Goal: Information Seeking & Learning: Learn about a topic

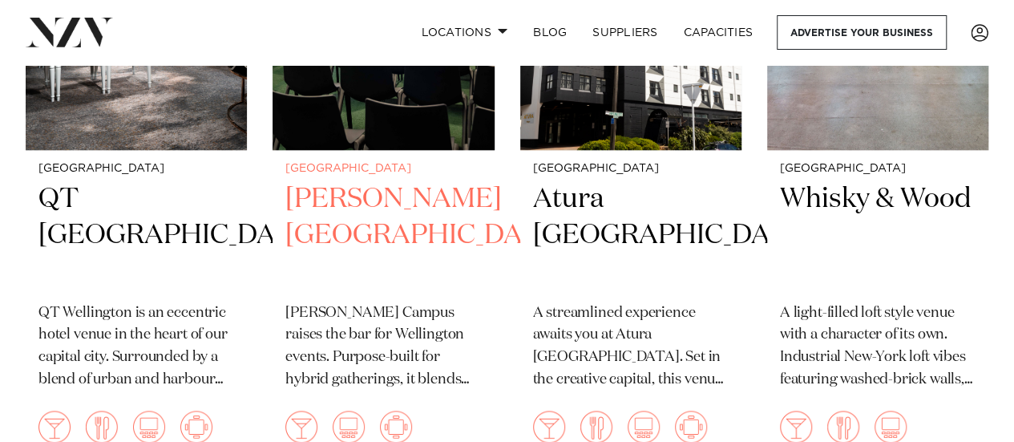
scroll to position [798, 0]
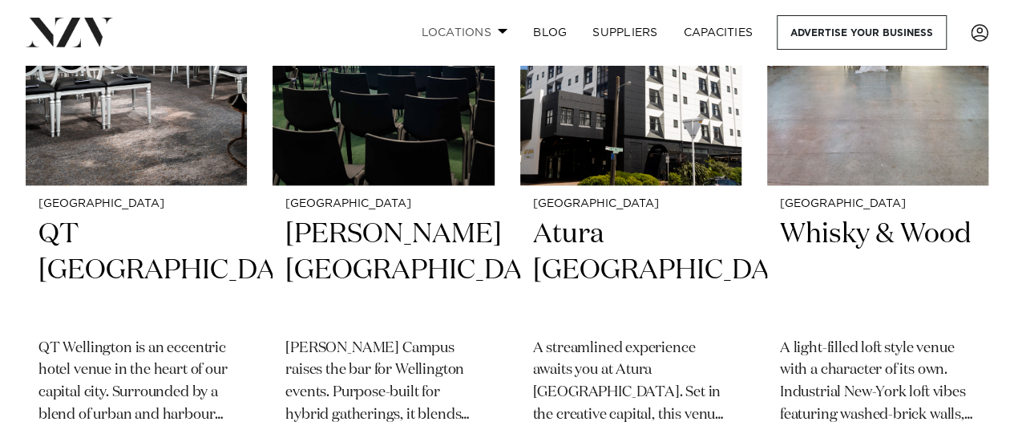
click at [464, 34] on link "Locations" at bounding box center [464, 32] width 112 height 34
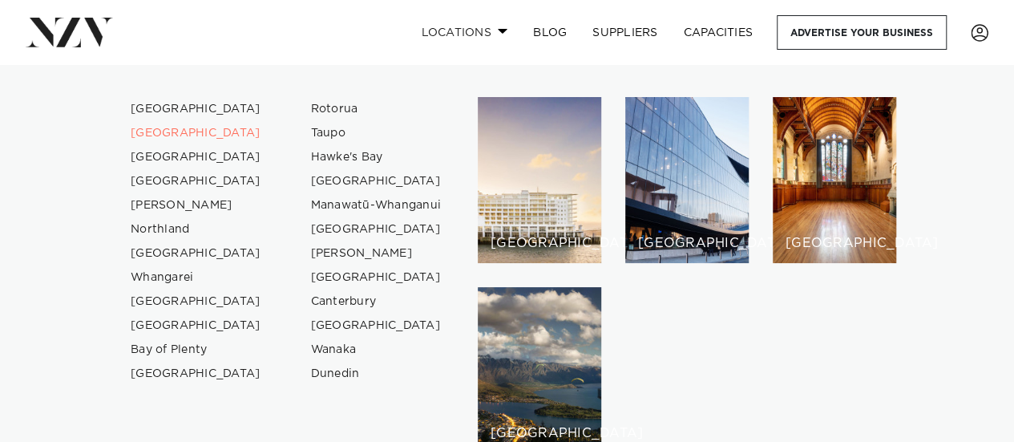
click at [464, 34] on link "Locations" at bounding box center [464, 32] width 112 height 34
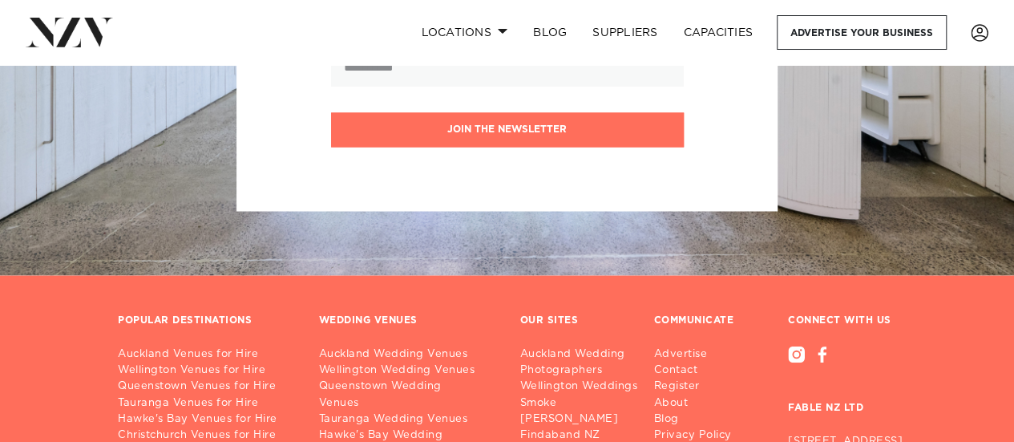
scroll to position [7744, 0]
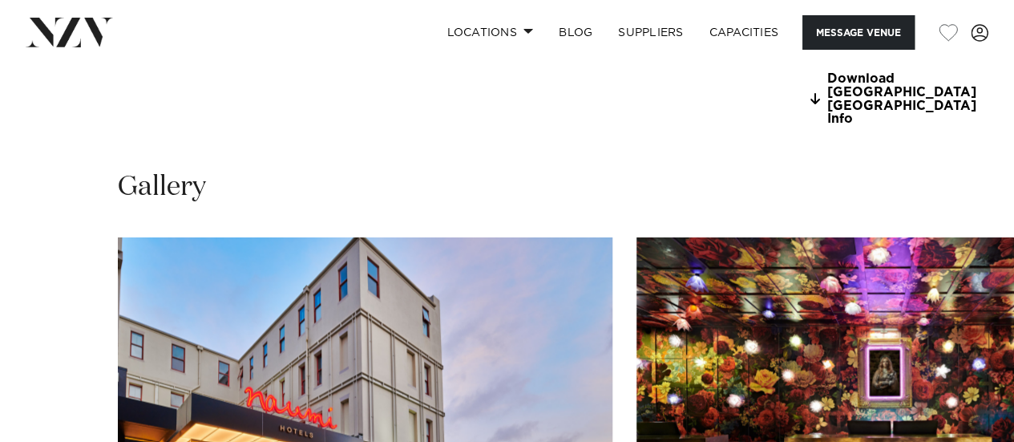
scroll to position [1640, 0]
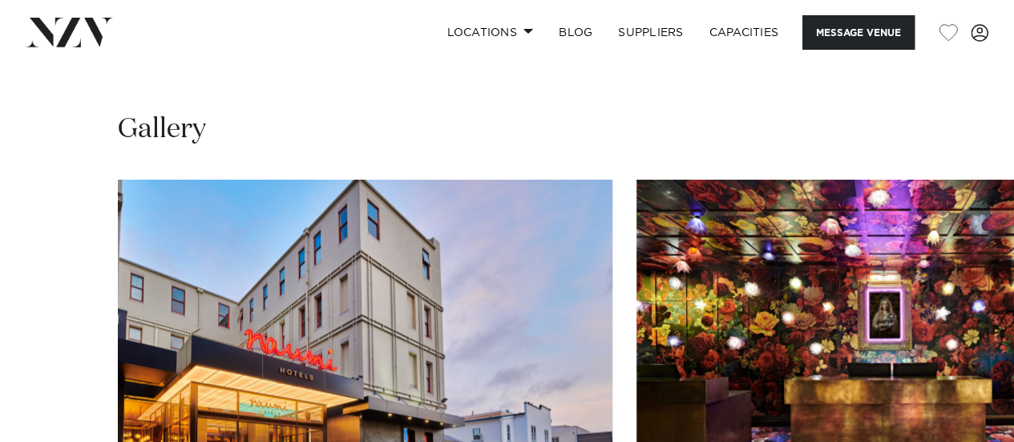
click at [974, 412] on swiper-container at bounding box center [507, 400] width 1014 height 440
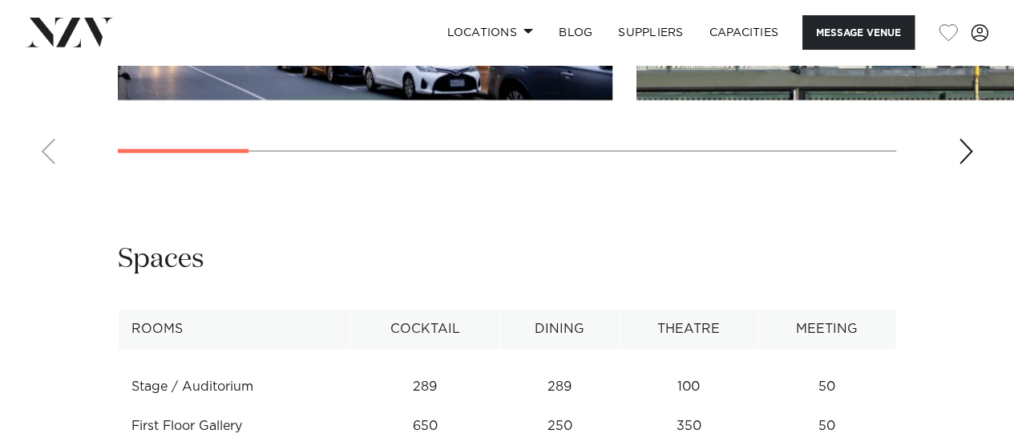
scroll to position [1999, 0]
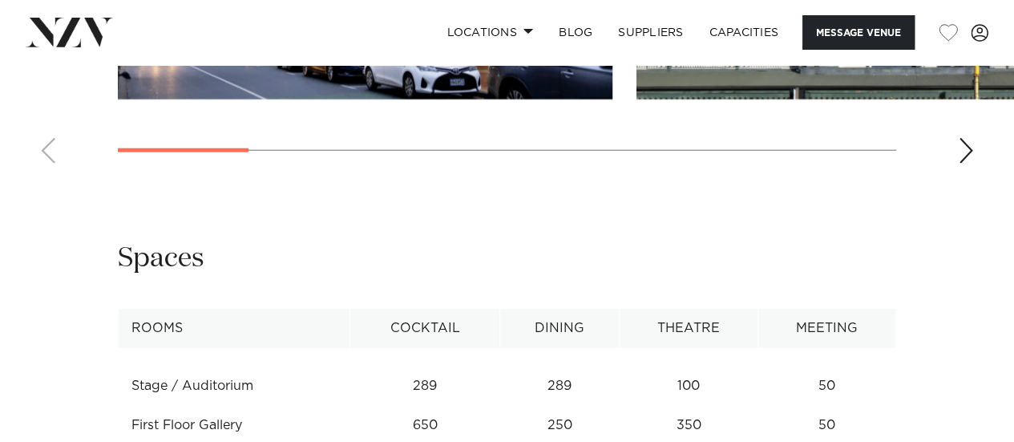
click at [969, 164] on div "Next slide" at bounding box center [966, 151] width 16 height 26
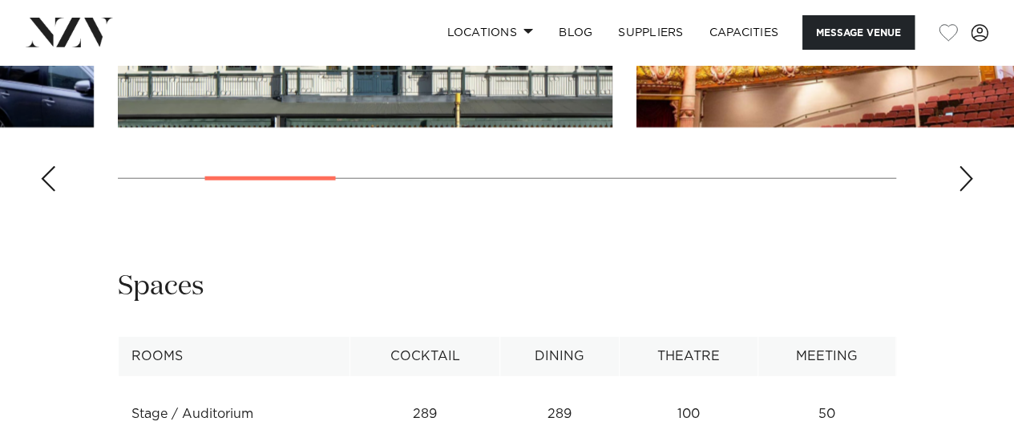
scroll to position [1969, 0]
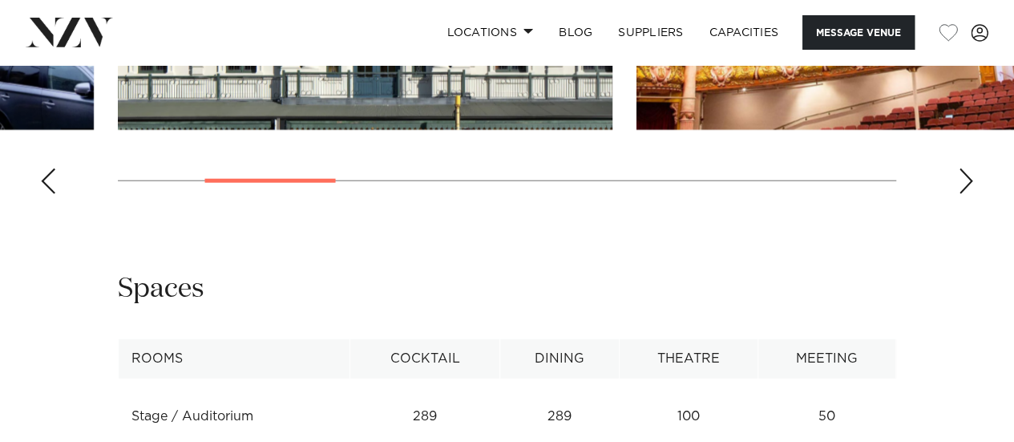
click at [960, 194] on div "Next slide" at bounding box center [966, 181] width 16 height 26
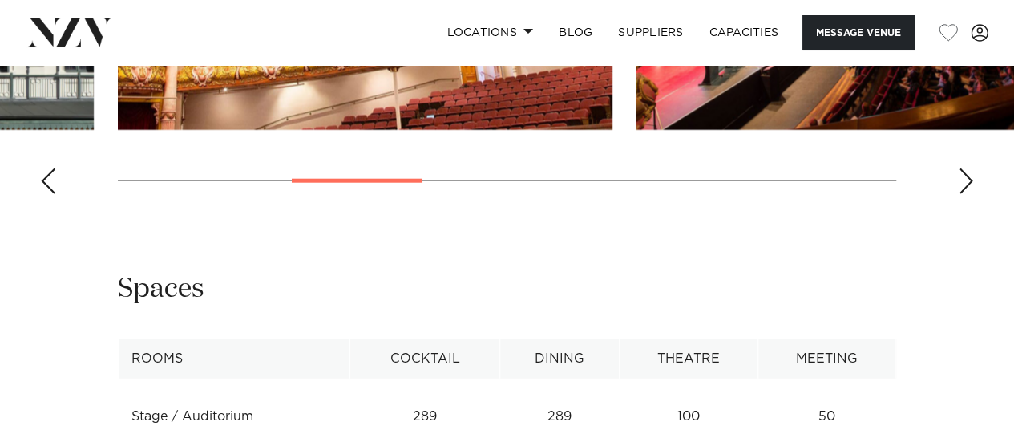
click at [960, 194] on div "Next slide" at bounding box center [966, 181] width 16 height 26
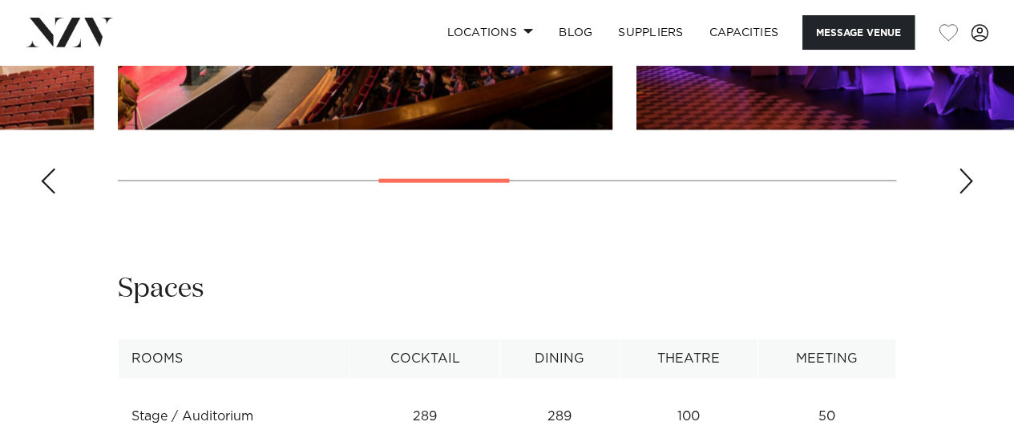
scroll to position [1935, 0]
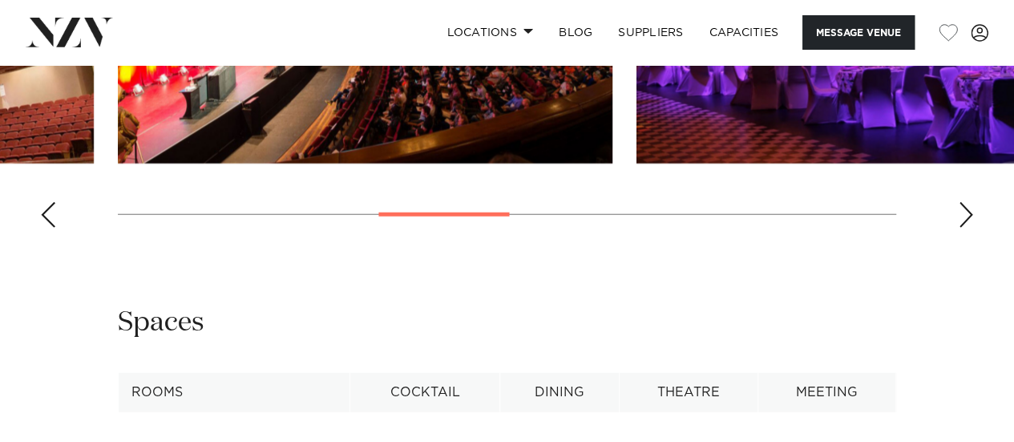
click at [959, 228] on div "Next slide" at bounding box center [966, 215] width 16 height 26
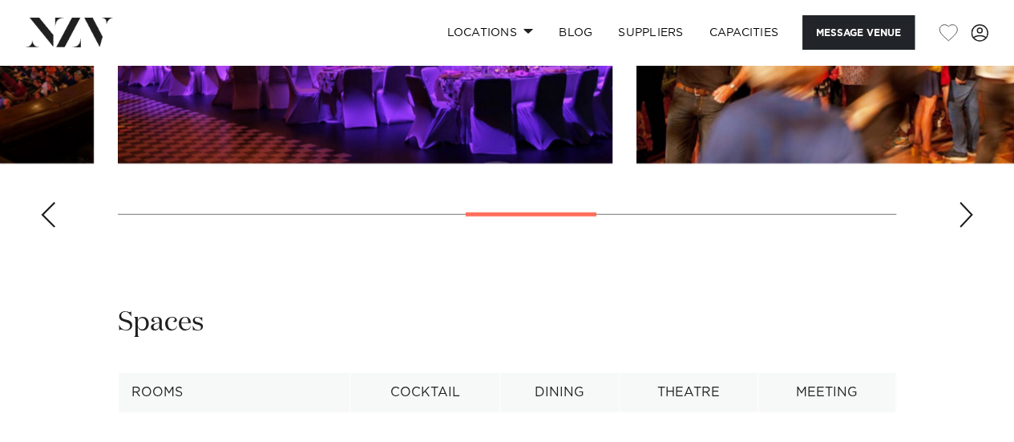
click at [959, 228] on div "Next slide" at bounding box center [966, 215] width 16 height 26
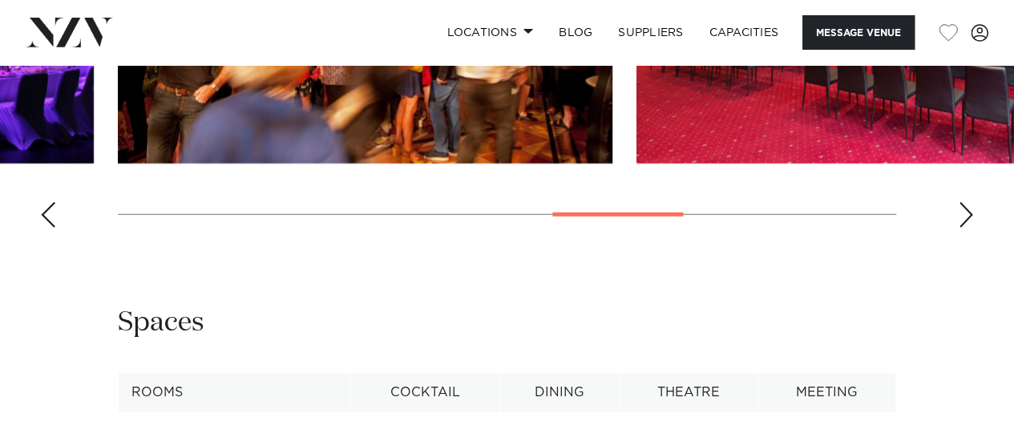
click at [959, 228] on div "Next slide" at bounding box center [966, 215] width 16 height 26
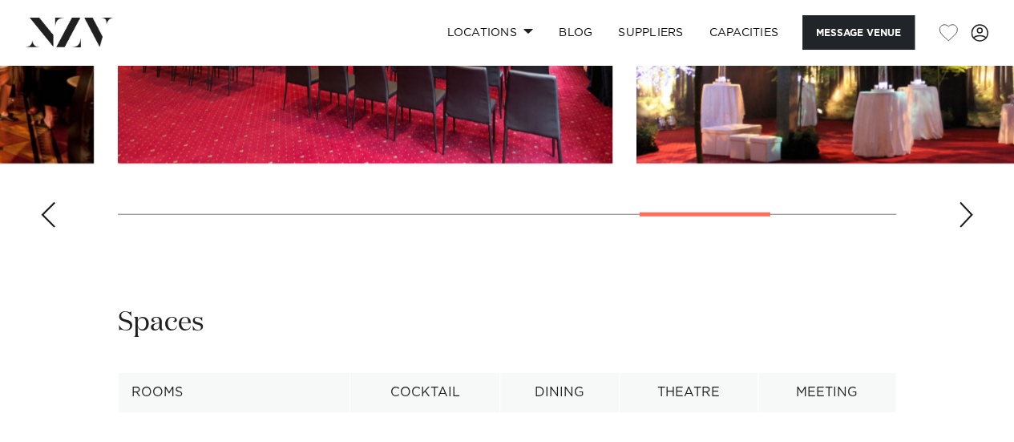
click at [959, 228] on div "Next slide" at bounding box center [966, 215] width 16 height 26
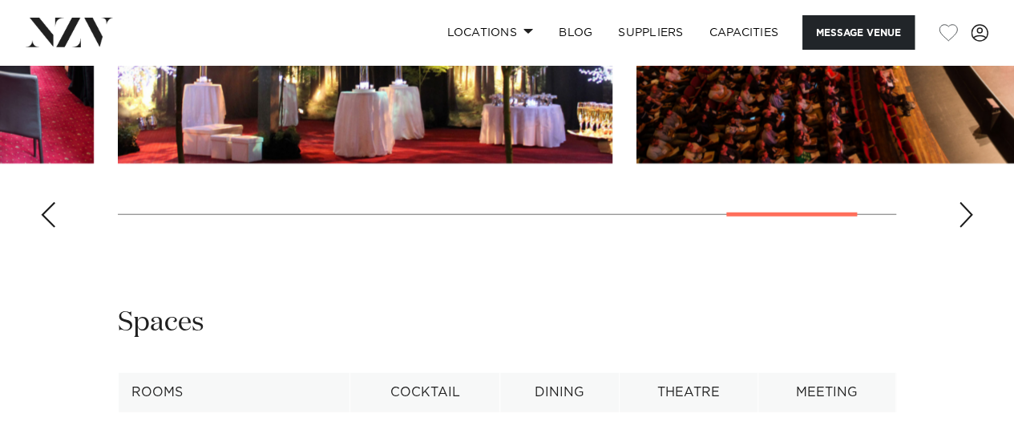
click at [959, 228] on div "Next slide" at bounding box center [966, 215] width 16 height 26
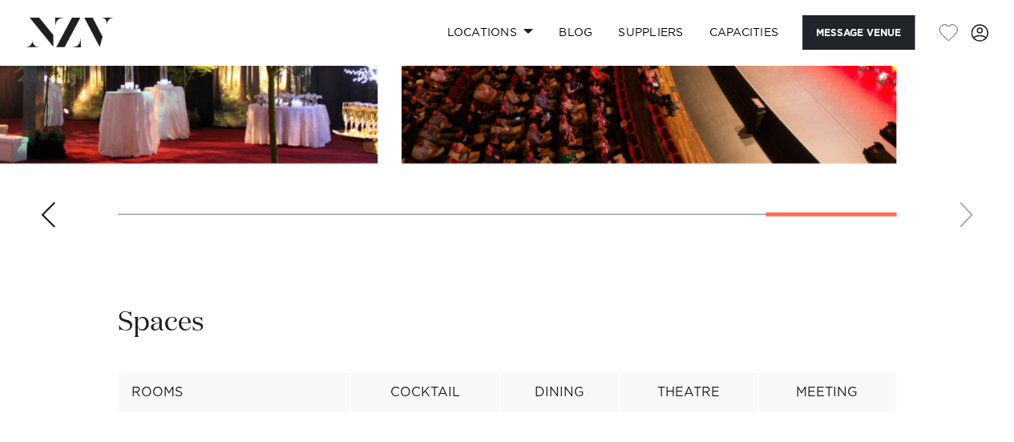
click at [959, 241] on swiper-container at bounding box center [507, 20] width 1014 height 440
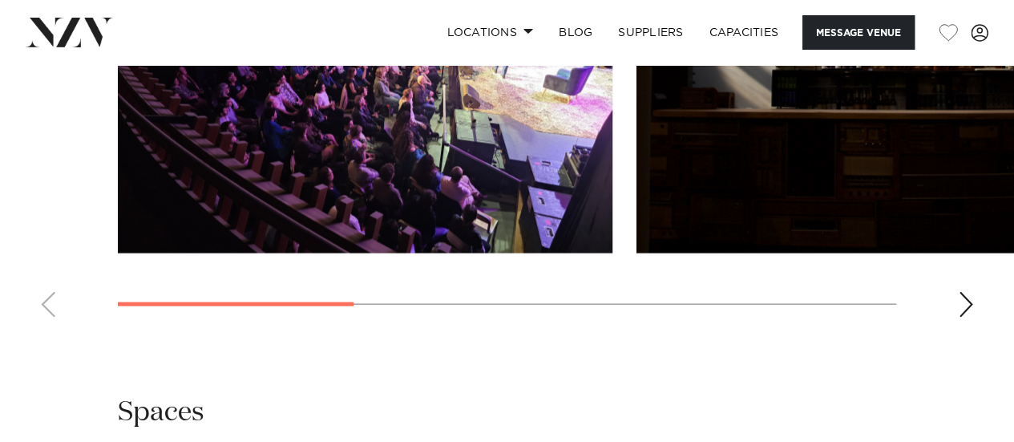
scroll to position [1575, 0]
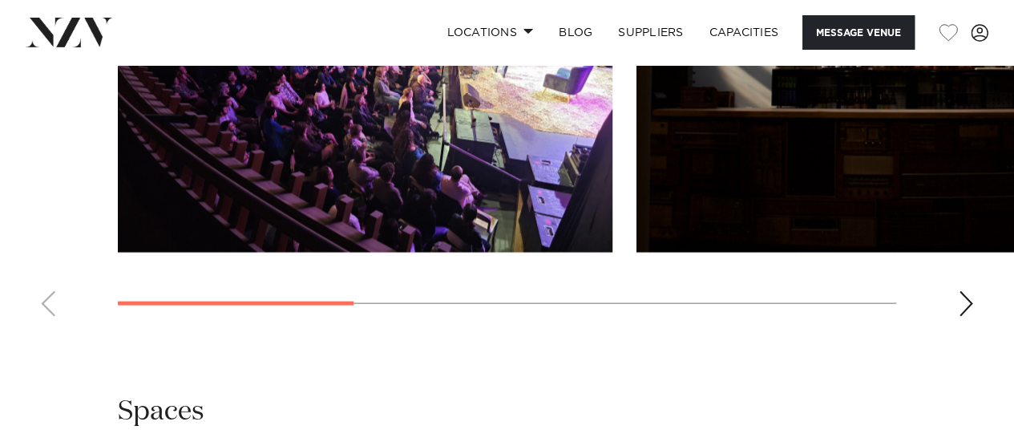
click at [967, 317] on div "Next slide" at bounding box center [966, 304] width 16 height 26
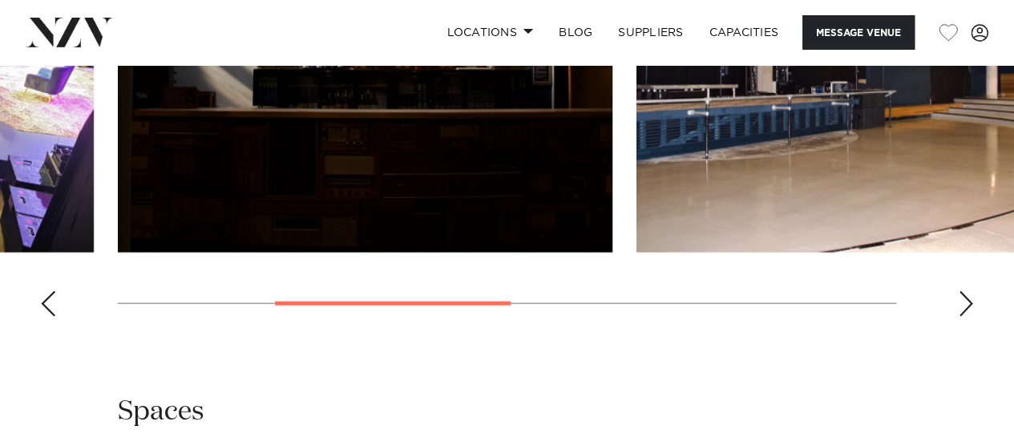
scroll to position [1513, 0]
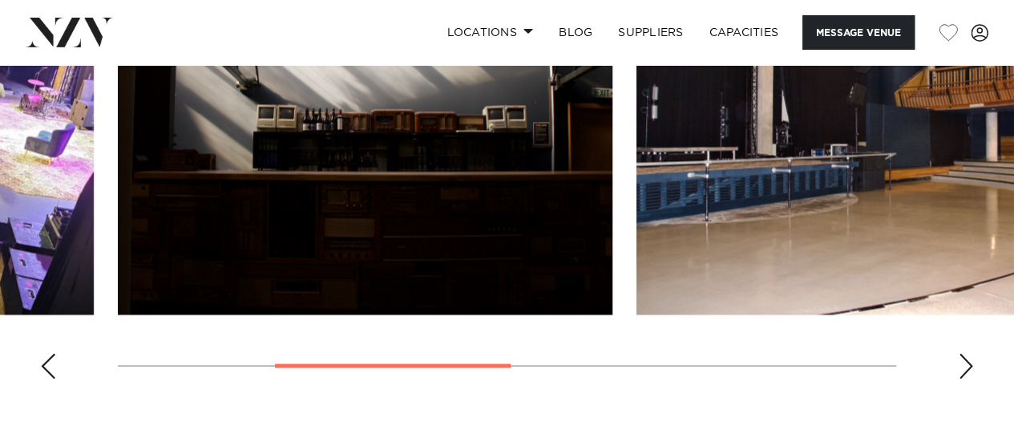
click at [966, 378] on div "Next slide" at bounding box center [966, 366] width 16 height 26
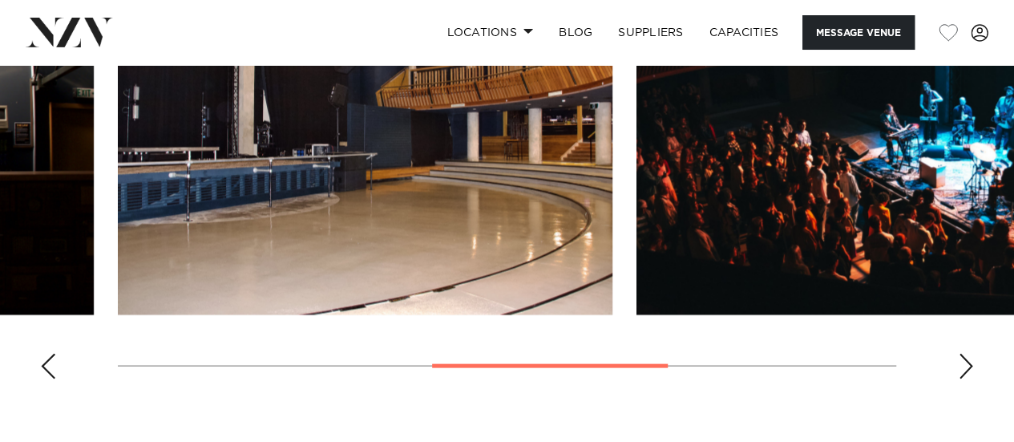
click at [966, 378] on div "Next slide" at bounding box center [966, 366] width 16 height 26
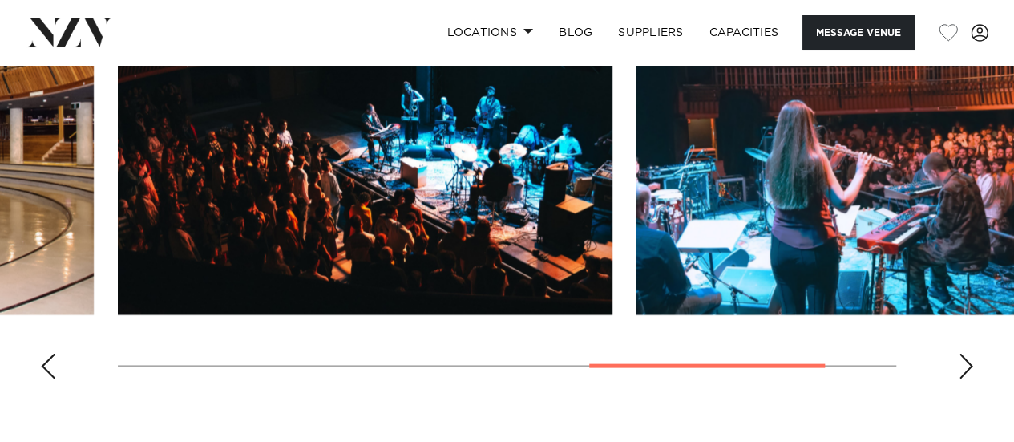
click at [966, 378] on div "Next slide" at bounding box center [966, 366] width 16 height 26
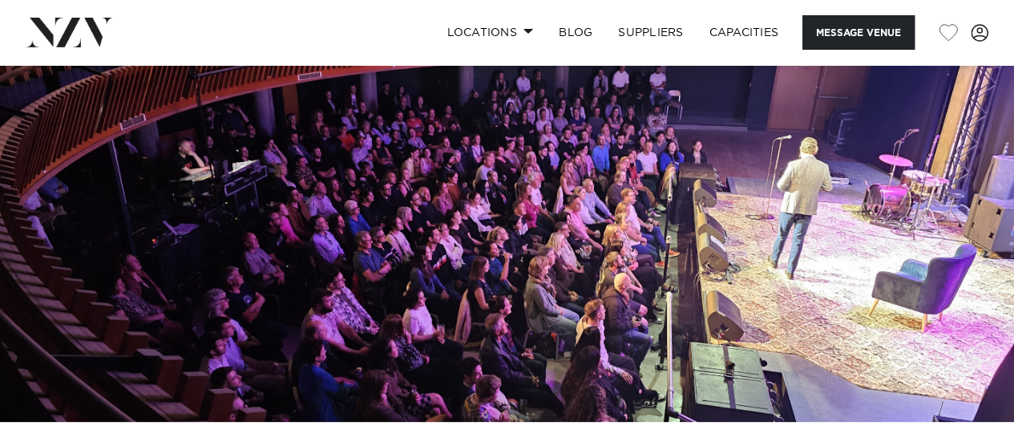
scroll to position [119, 0]
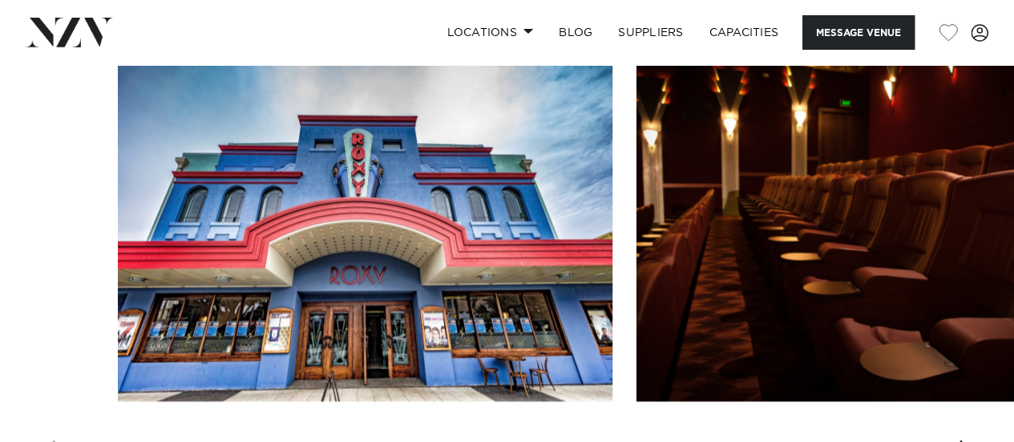
scroll to position [1435, 0]
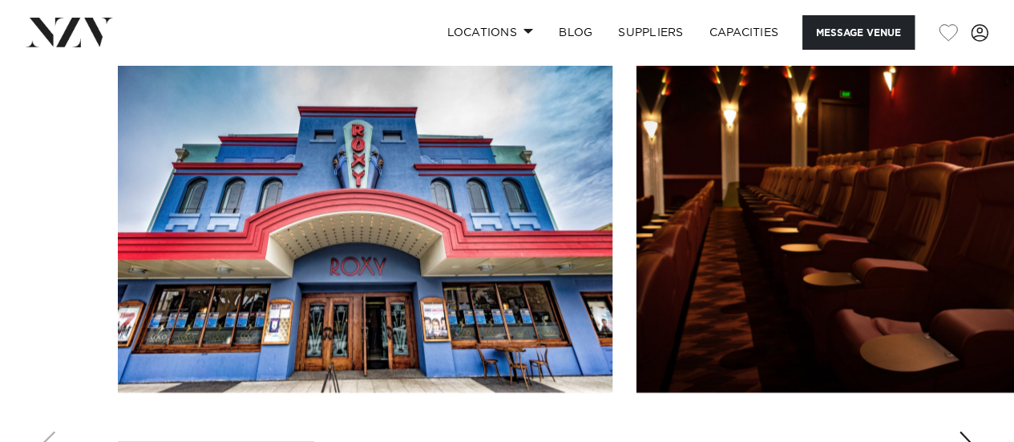
click at [959, 431] on div "Next slide" at bounding box center [966, 444] width 16 height 26
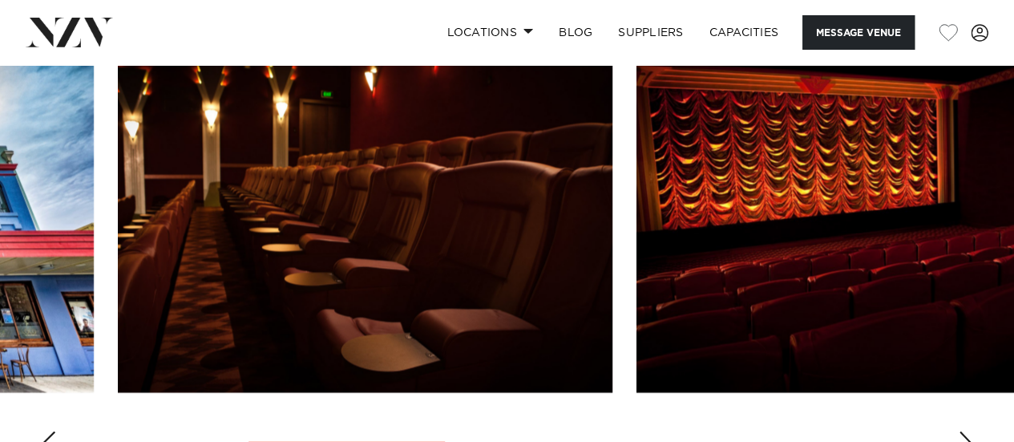
click at [959, 431] on div "Next slide" at bounding box center [966, 444] width 16 height 26
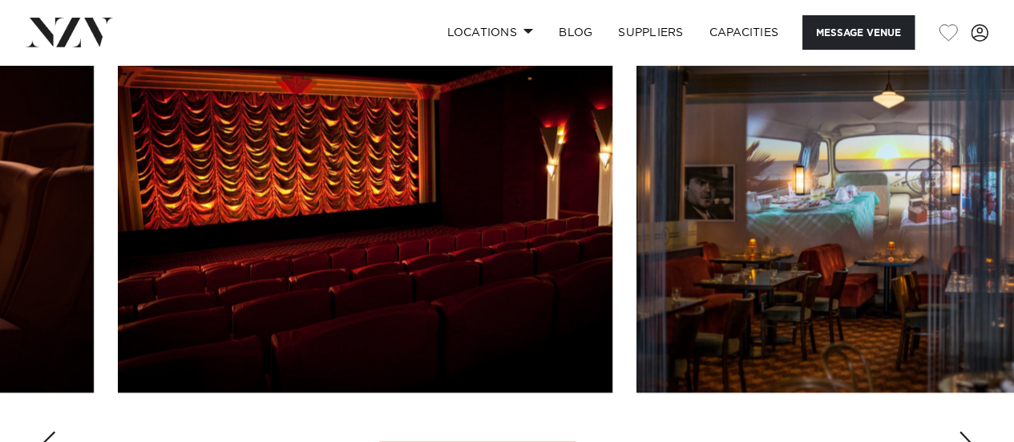
click at [959, 431] on div "Next slide" at bounding box center [966, 444] width 16 height 26
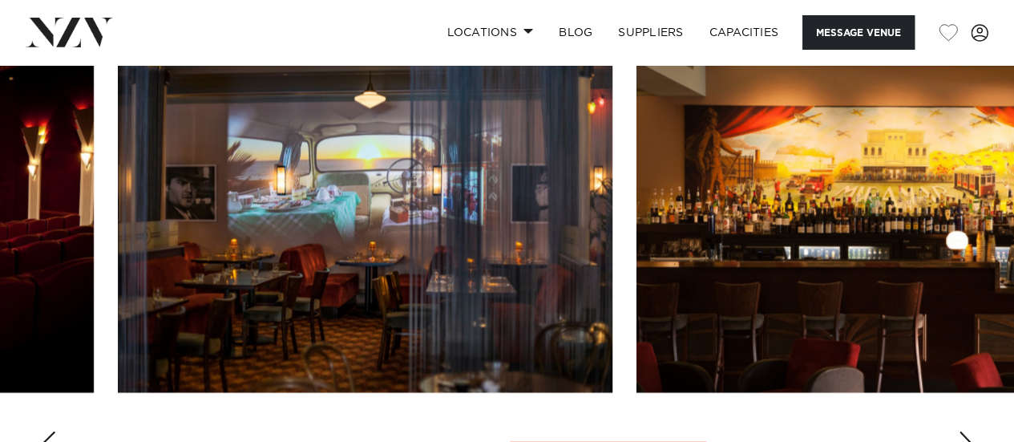
click at [959, 431] on div "Next slide" at bounding box center [966, 444] width 16 height 26
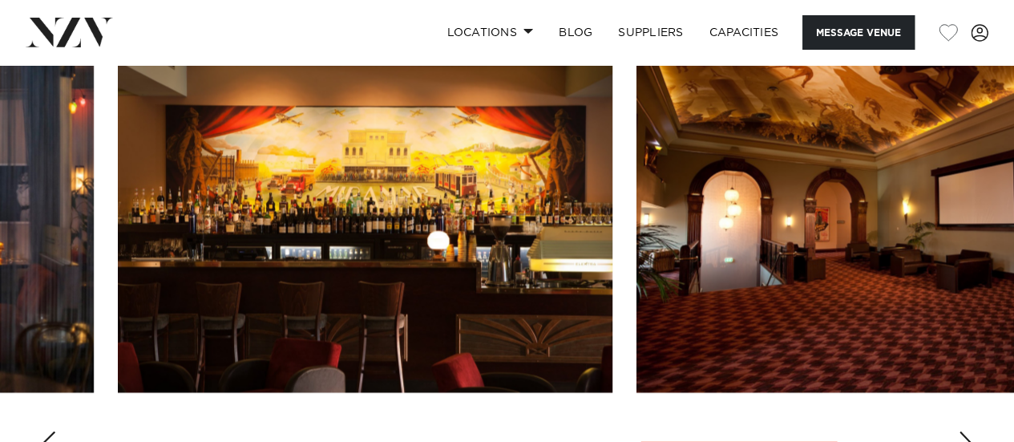
click at [959, 431] on div "Next slide" at bounding box center [966, 444] width 16 height 26
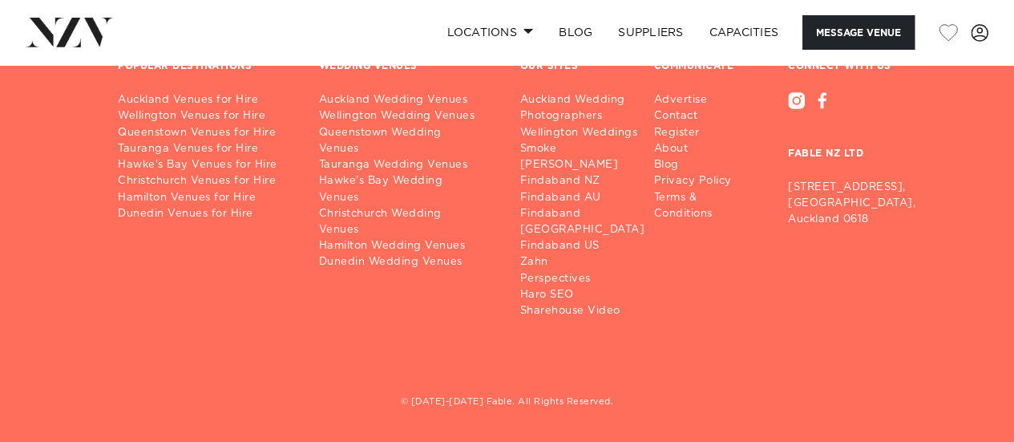
scroll to position [2871, 0]
